Goal: Transaction & Acquisition: Book appointment/travel/reservation

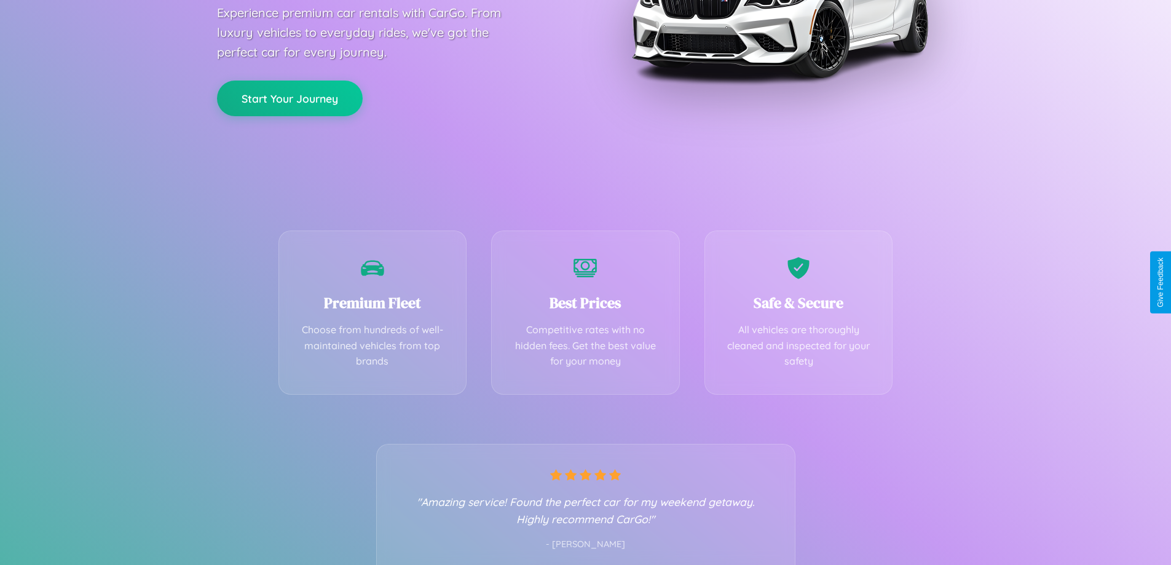
scroll to position [242, 0]
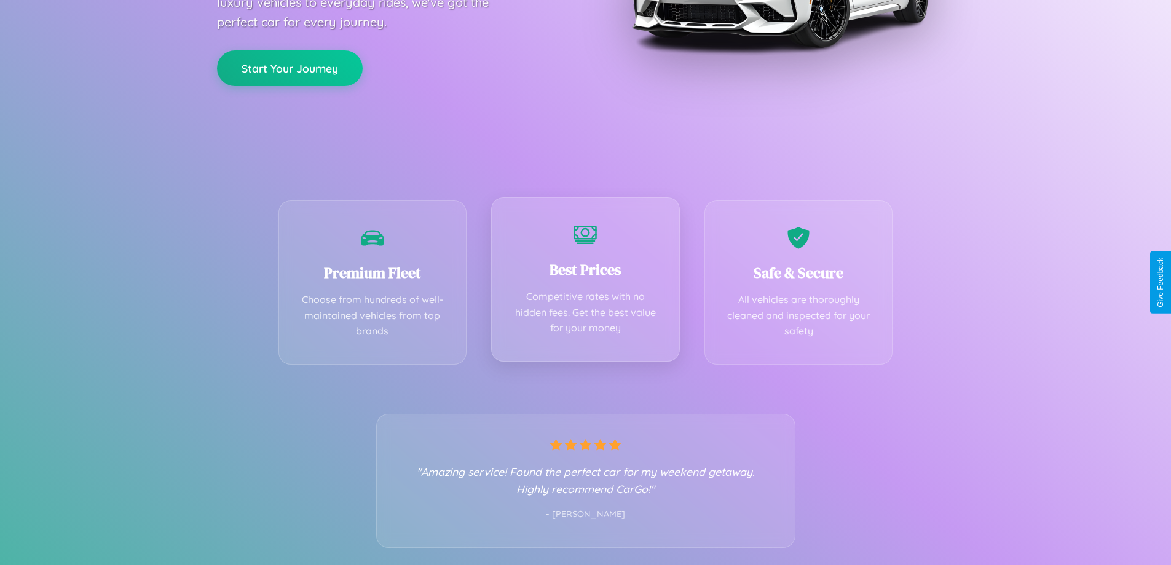
click at [585, 282] on div "Best Prices Competitive rates with no hidden fees. Get the best value for your …" at bounding box center [585, 279] width 189 height 164
click at [290, 68] on button "Start Your Journey" at bounding box center [290, 67] width 146 height 36
click at [290, 66] on button "Start Your Journey" at bounding box center [290, 67] width 146 height 36
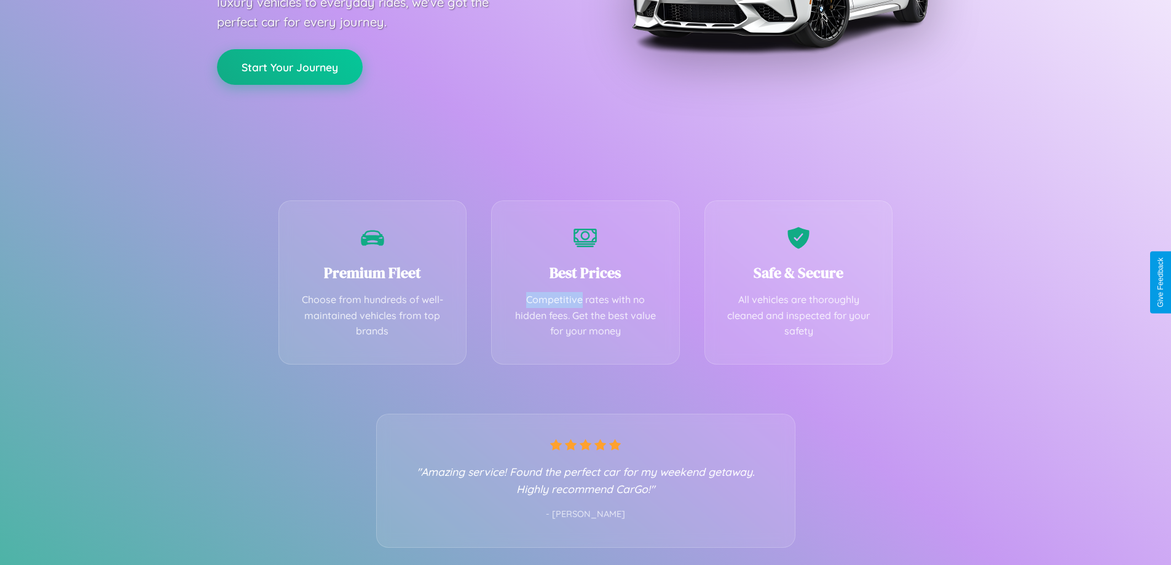
click at [290, 66] on button "Start Your Journey" at bounding box center [290, 67] width 146 height 36
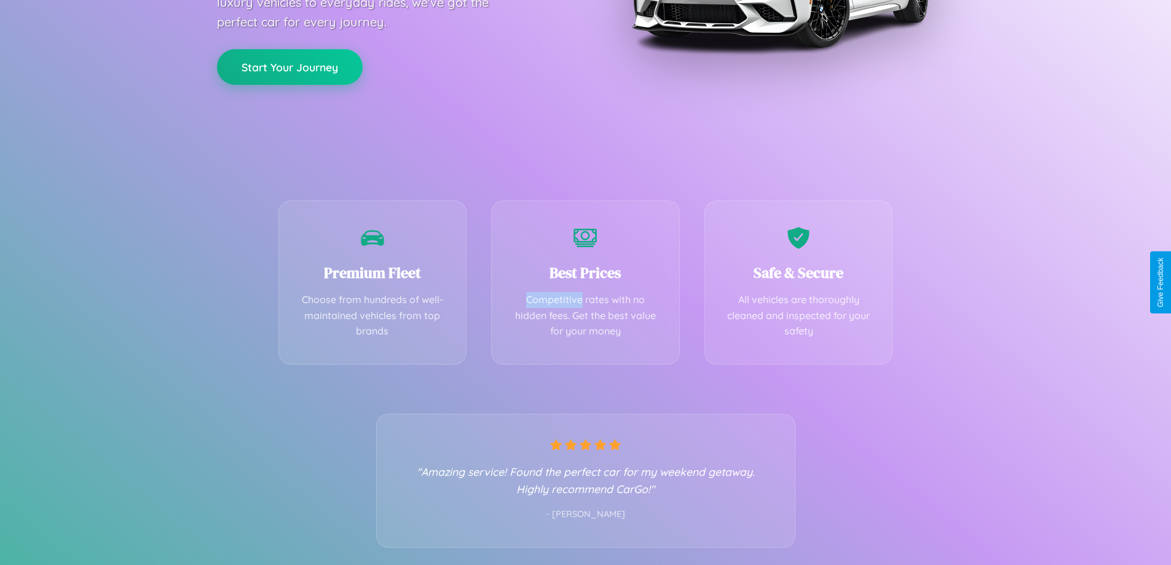
click at [290, 66] on button "Start Your Journey" at bounding box center [290, 67] width 146 height 36
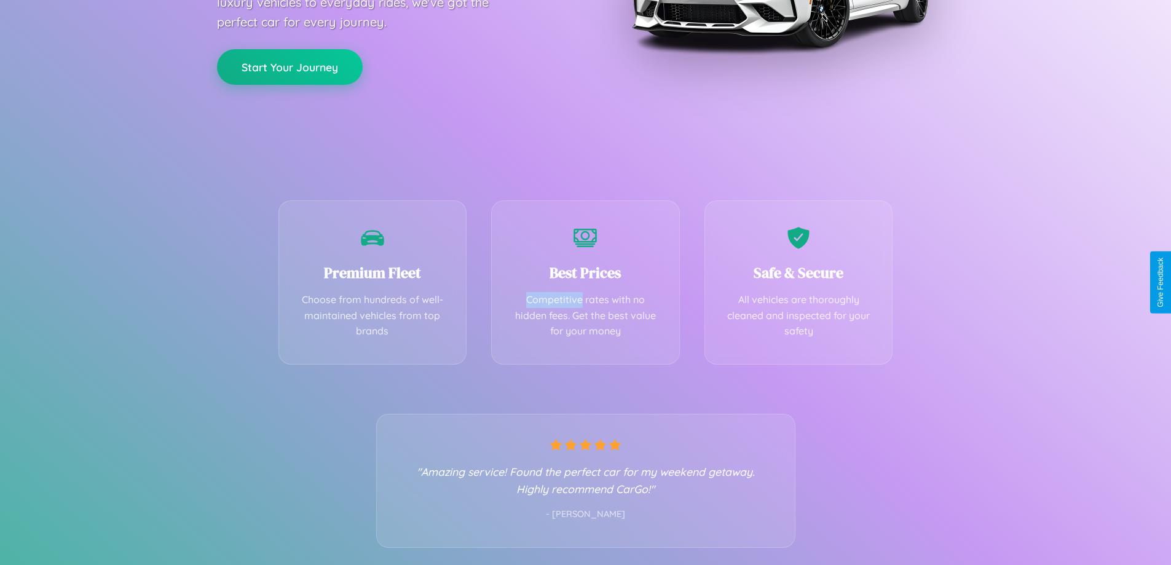
click at [290, 66] on button "Start Your Journey" at bounding box center [290, 67] width 146 height 36
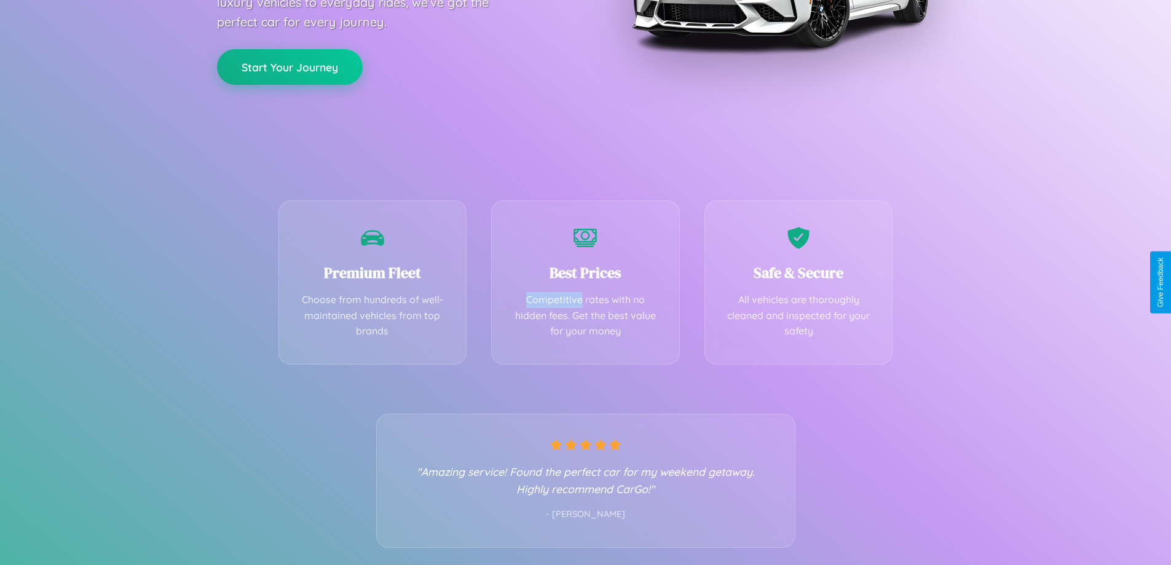
click at [290, 66] on button "Start Your Journey" at bounding box center [290, 67] width 146 height 36
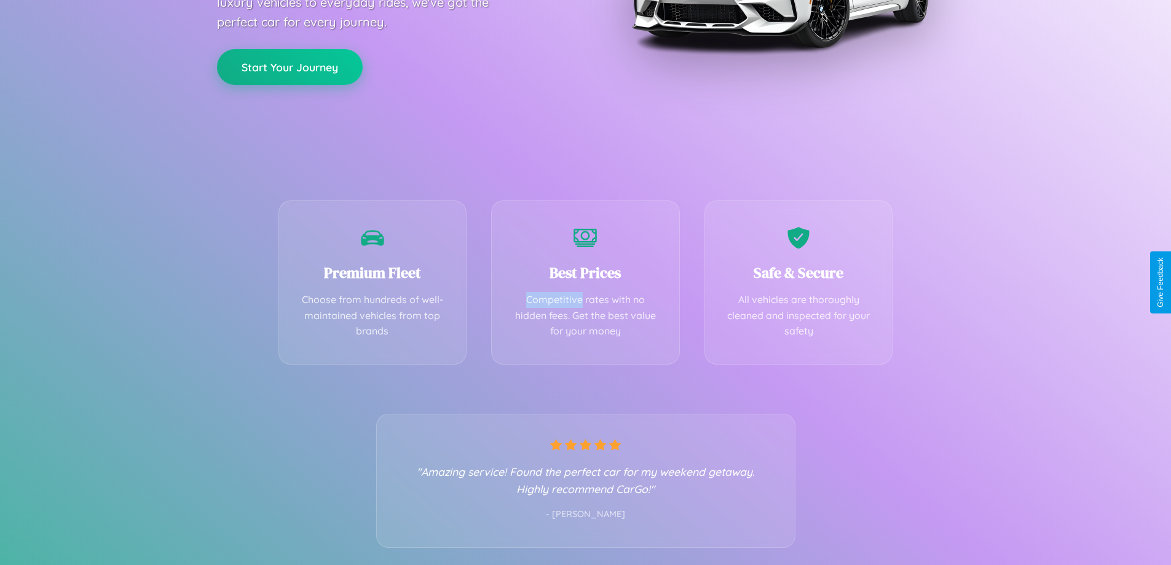
click at [290, 66] on button "Start Your Journey" at bounding box center [290, 67] width 146 height 36
